Goal: Navigation & Orientation: Find specific page/section

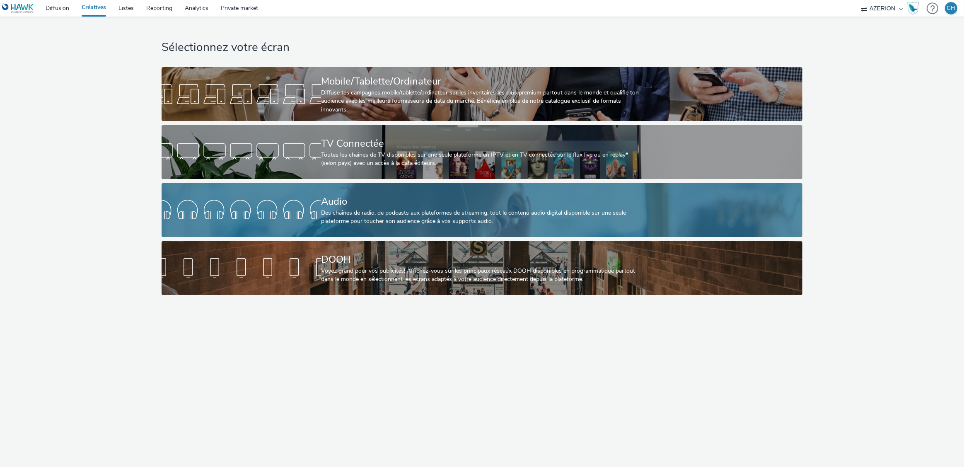
click at [306, 236] on link "Audio Des chaînes de radio, de podcasts aux plateformes de streaming: tout le c…" at bounding box center [482, 210] width 641 height 54
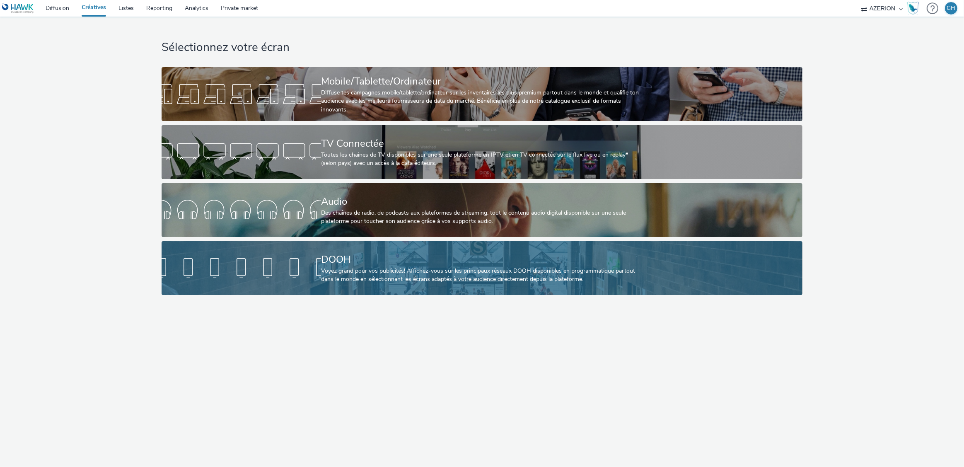
click at [387, 276] on div "Voyez grand pour vos publicités! Affichez-vous sur les principaux réseaux DOOH …" at bounding box center [480, 275] width 319 height 17
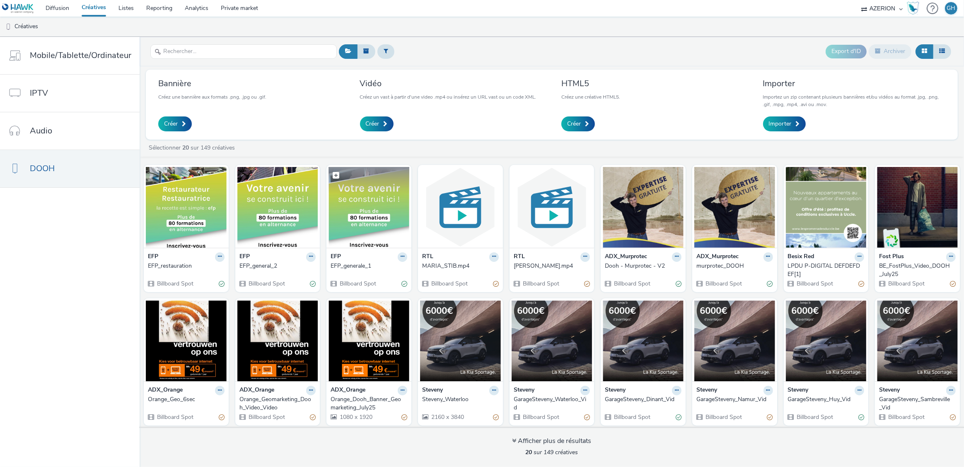
click at [360, 241] on img at bounding box center [369, 207] width 81 height 81
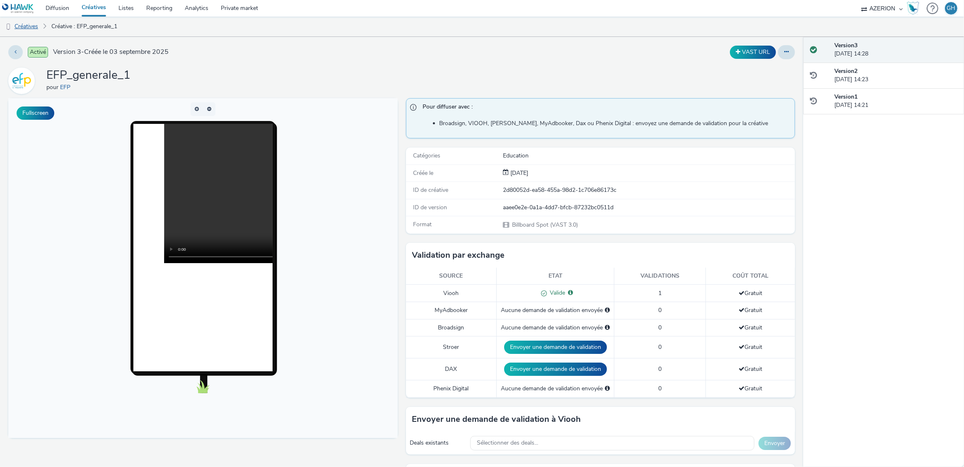
click at [22, 24] on link "Créatives" at bounding box center [21, 27] width 42 height 20
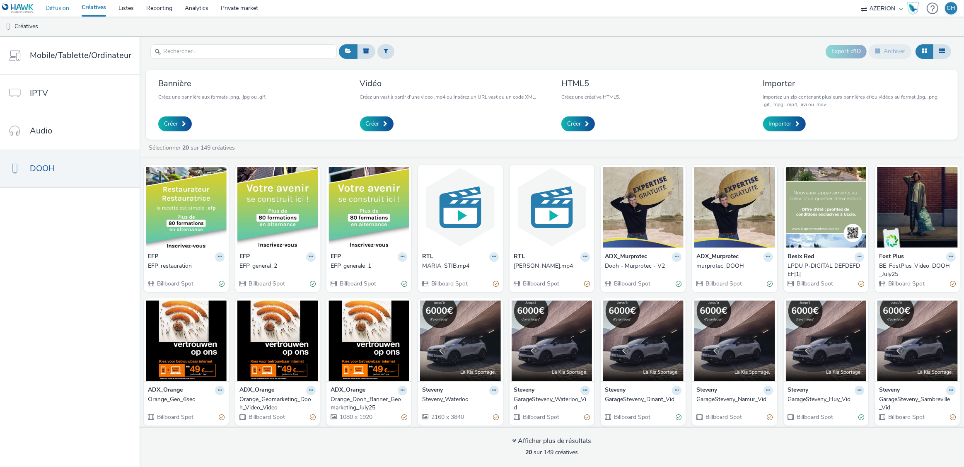
click at [60, 8] on link "Diffusion" at bounding box center [57, 8] width 36 height 17
